Goal: Task Accomplishment & Management: Manage account settings

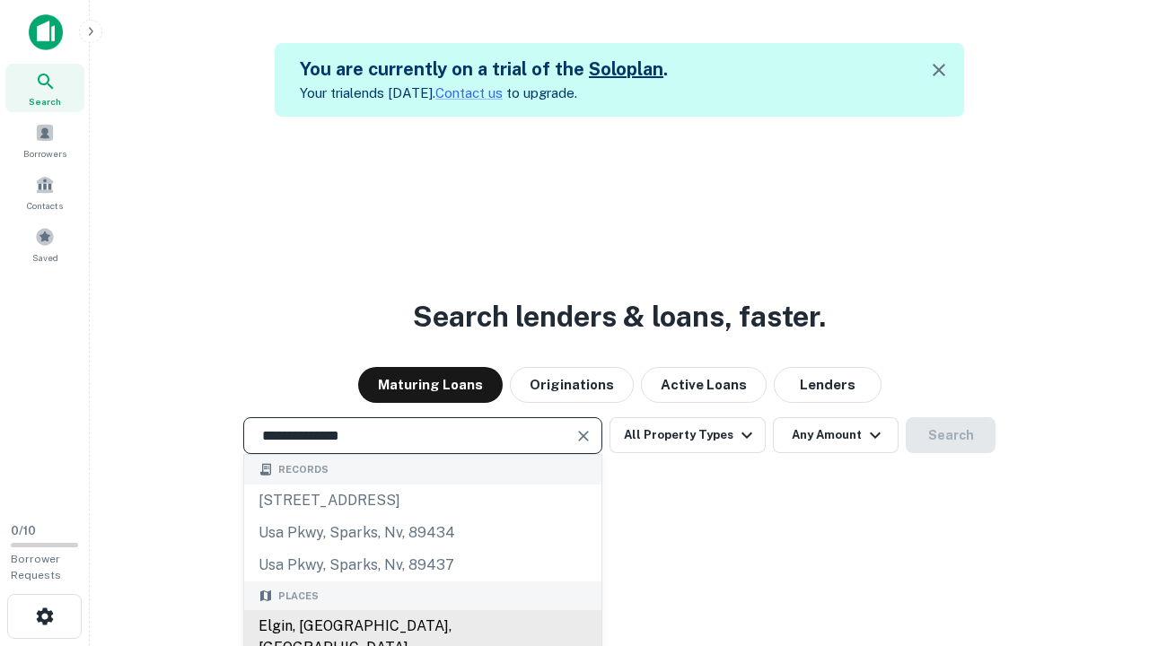
click at [422, 627] on div "Elgin, [GEOGRAPHIC_DATA], [GEOGRAPHIC_DATA]" at bounding box center [422, 637] width 357 height 54
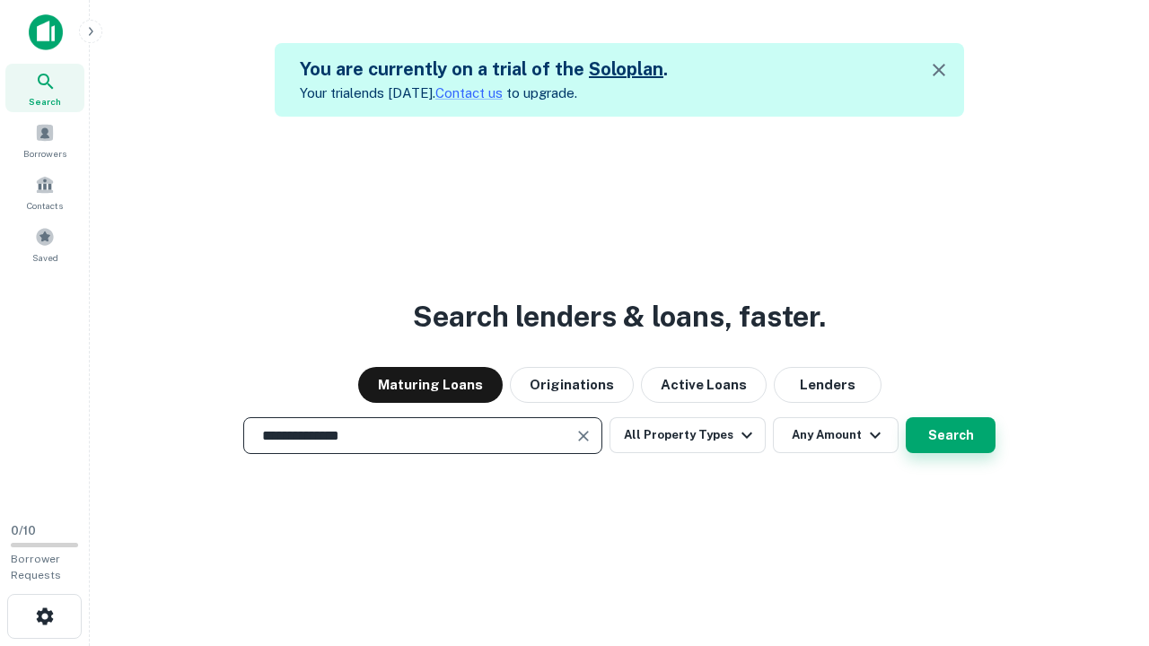
type input "**********"
click at [951, 435] on button "Search" at bounding box center [951, 435] width 90 height 36
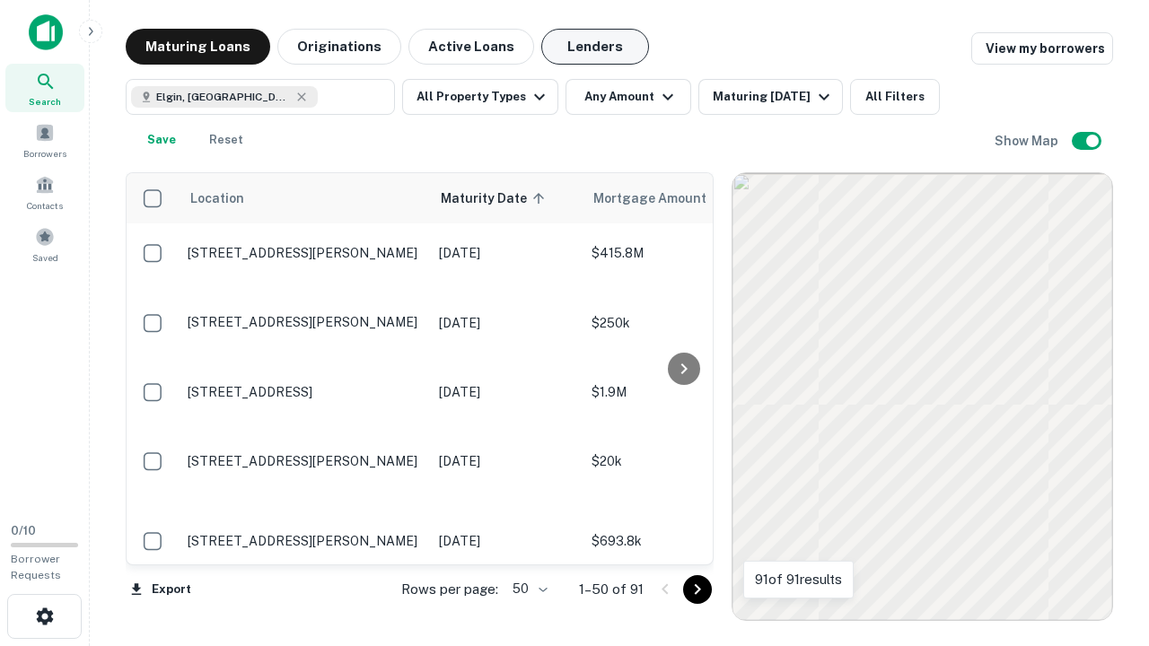
click at [595, 47] on button "Lenders" at bounding box center [595, 47] width 108 height 36
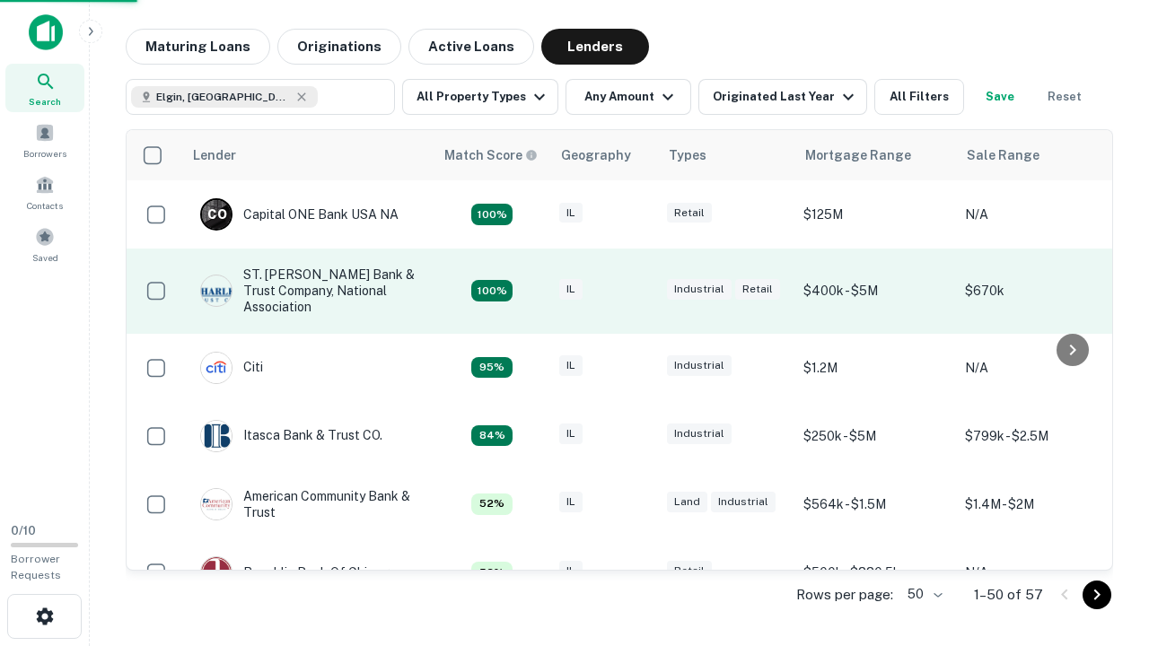
click at [637, 291] on div "IL" at bounding box center [604, 291] width 90 height 24
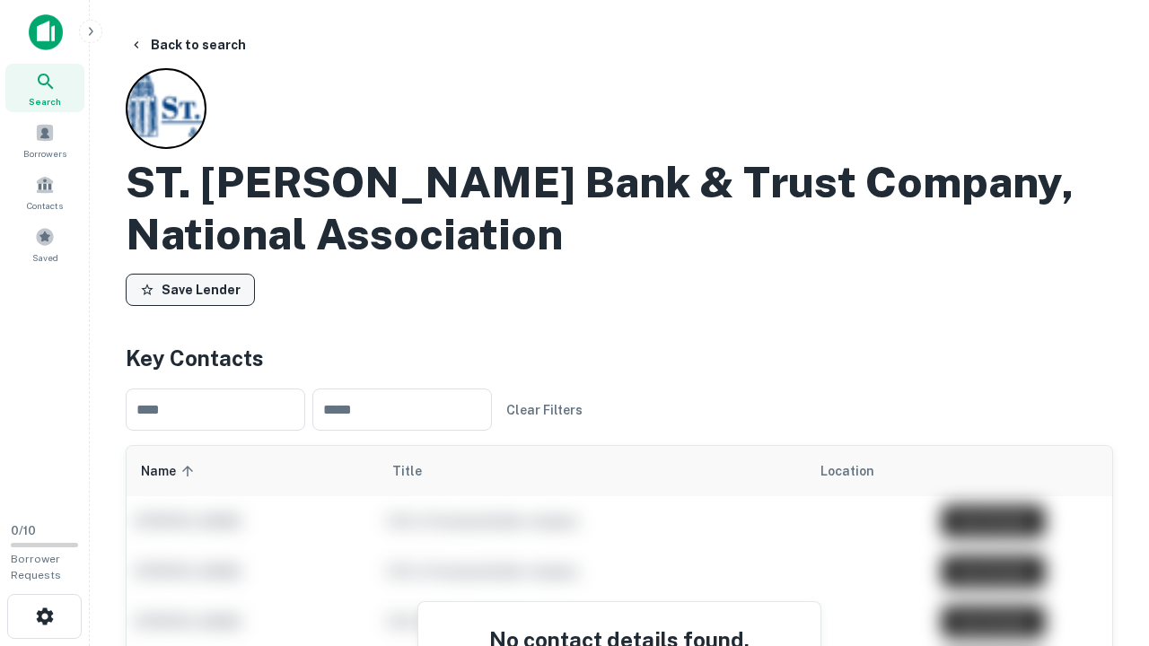
click at [190, 290] on button "Save Lender" at bounding box center [190, 290] width 129 height 32
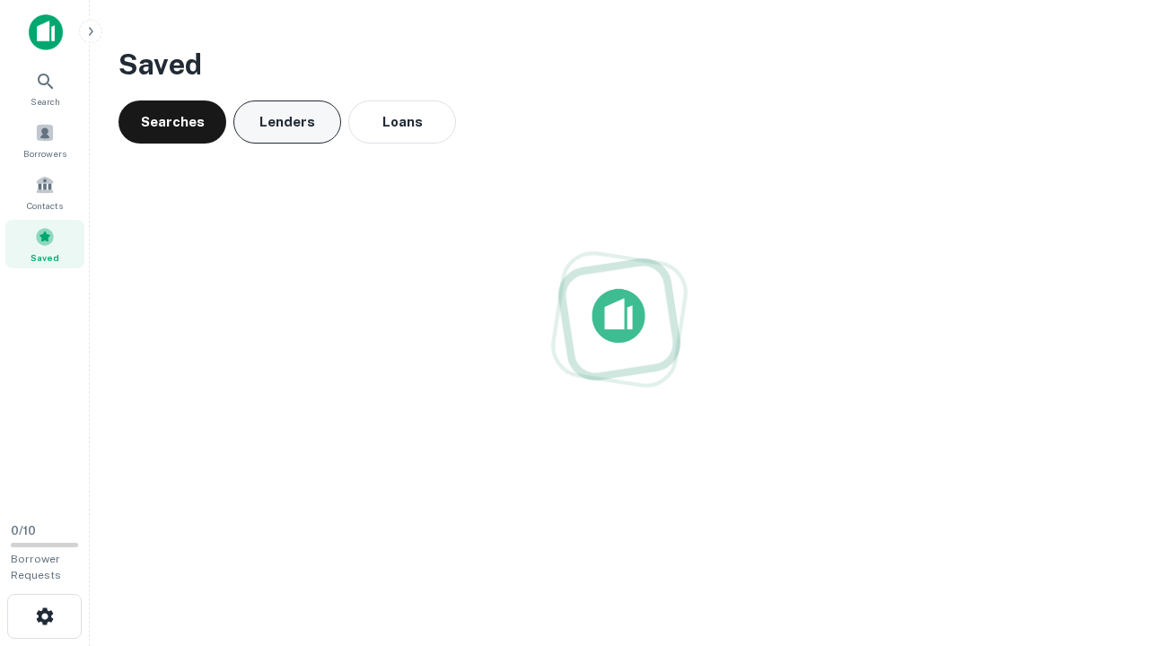
click at [287, 122] on button "Lenders" at bounding box center [287, 122] width 108 height 43
